Goal: Task Accomplishment & Management: Complete application form

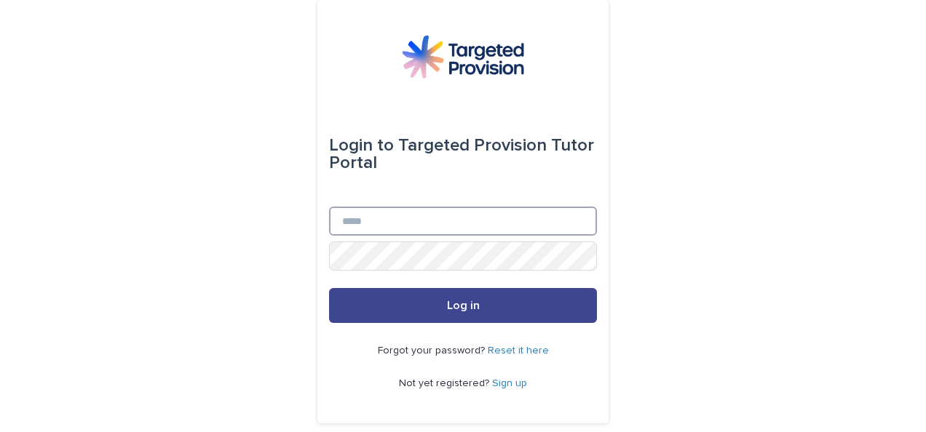
type input "**********"
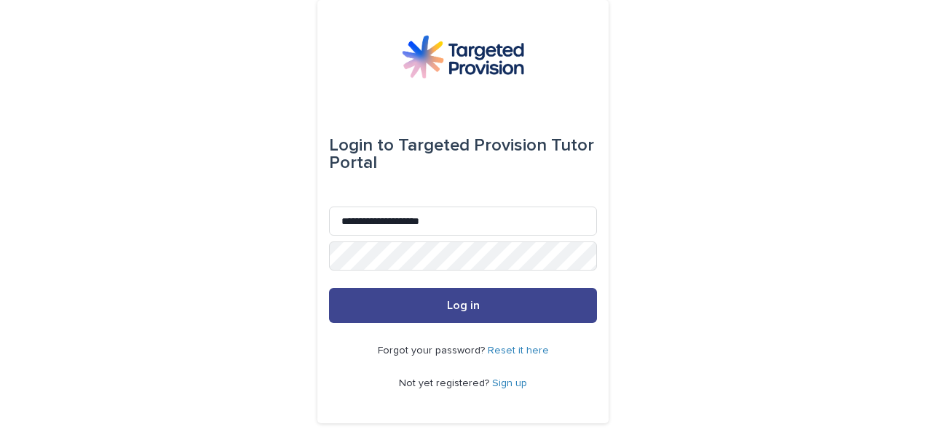
click at [391, 306] on button "Log in" at bounding box center [463, 305] width 268 height 35
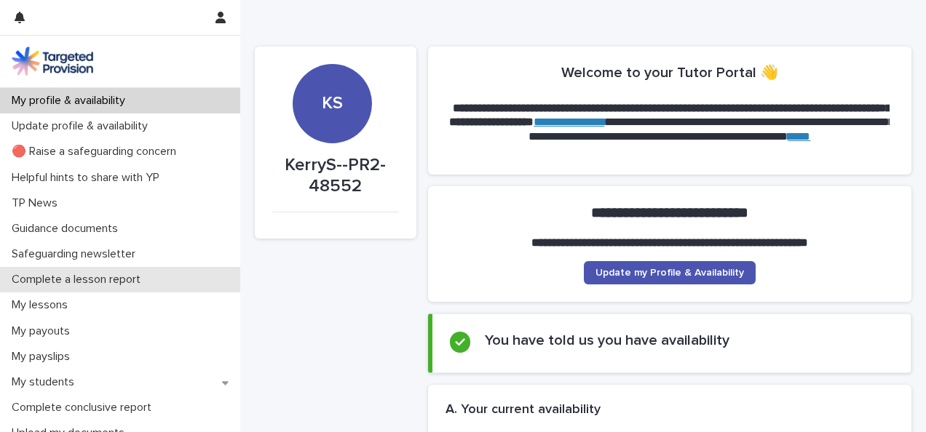
click at [84, 279] on p "Complete a lesson report" at bounding box center [79, 280] width 146 height 14
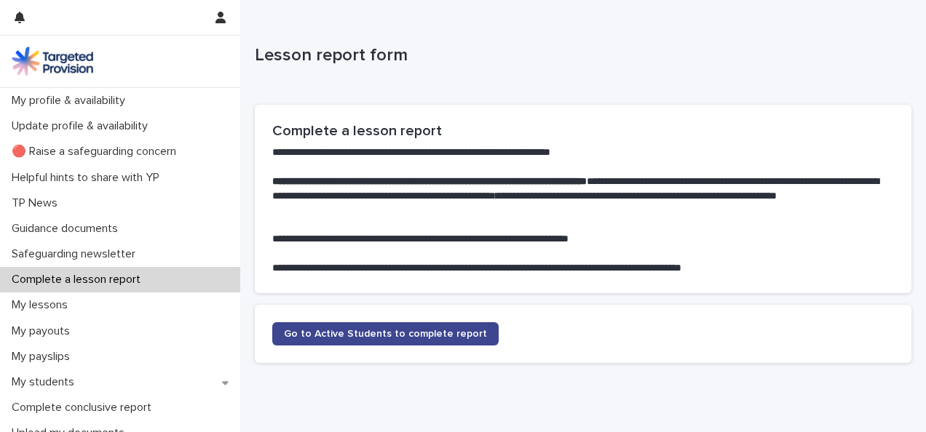
click at [296, 333] on span "Go to Active Students to complete report" at bounding box center [385, 334] width 203 height 10
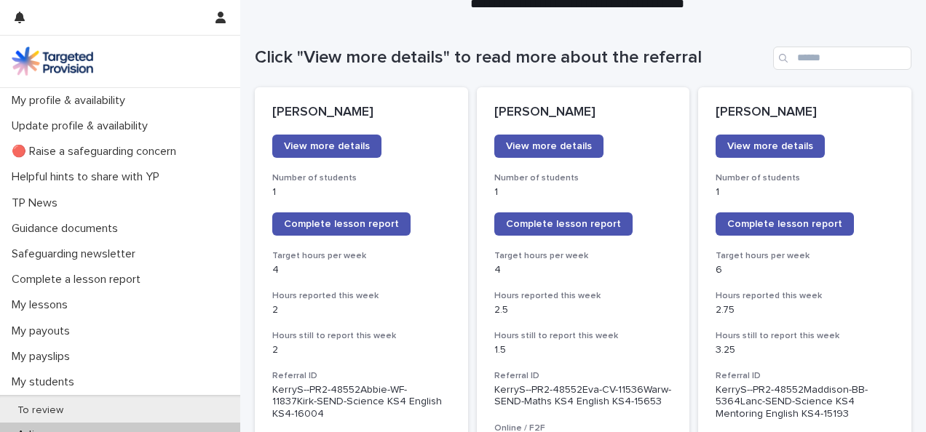
scroll to position [237, 0]
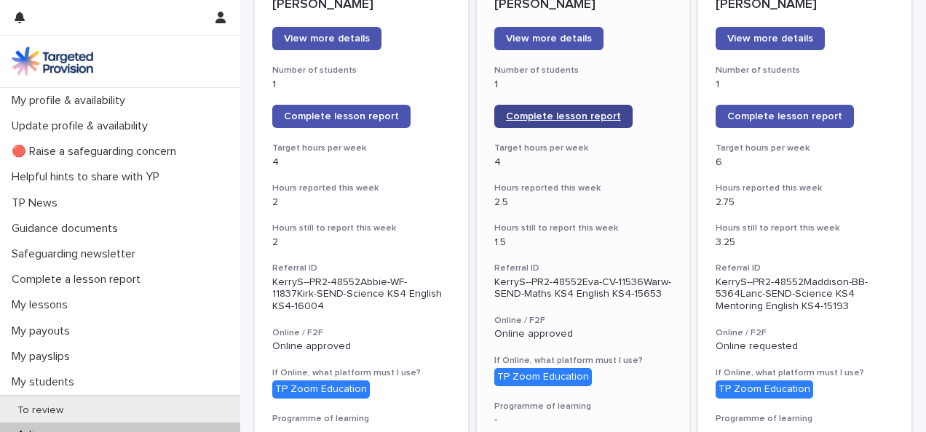
click at [518, 118] on span "Complete lesson report" at bounding box center [563, 116] width 115 height 10
